Goal: Find contact information: Find contact information

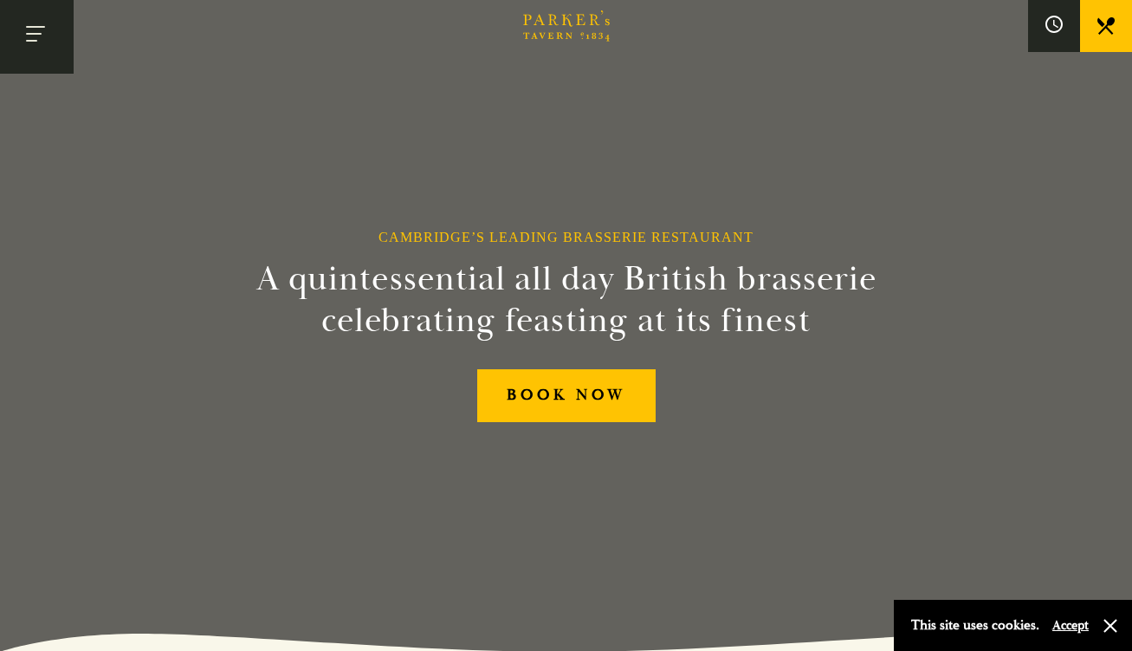
click at [17, 39] on button "Toggle navigation" at bounding box center [37, 37] width 74 height 74
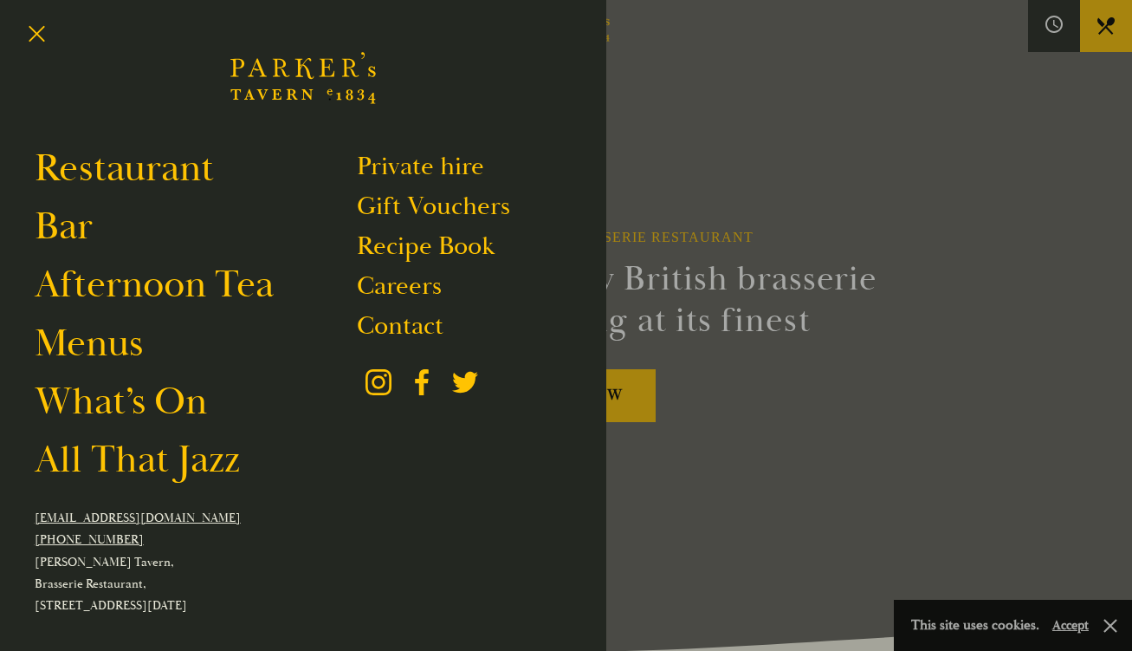
click at [120, 521] on link "[EMAIL_ADDRESS][DOMAIN_NAME]" at bounding box center [138, 517] width 206 height 15
drag, startPoint x: 182, startPoint y: 521, endPoint x: 35, endPoint y: 523, distance: 147.3
click at [35, 523] on p "[EMAIL_ADDRESS][DOMAIN_NAME]" at bounding box center [303, 518] width 537 height 22
copy link "[EMAIL_ADDRESS][DOMAIN_NAME]"
click at [412, 327] on link "Contact" at bounding box center [400, 325] width 87 height 33
